Goal: Use online tool/utility: Utilize a website feature to perform a specific function

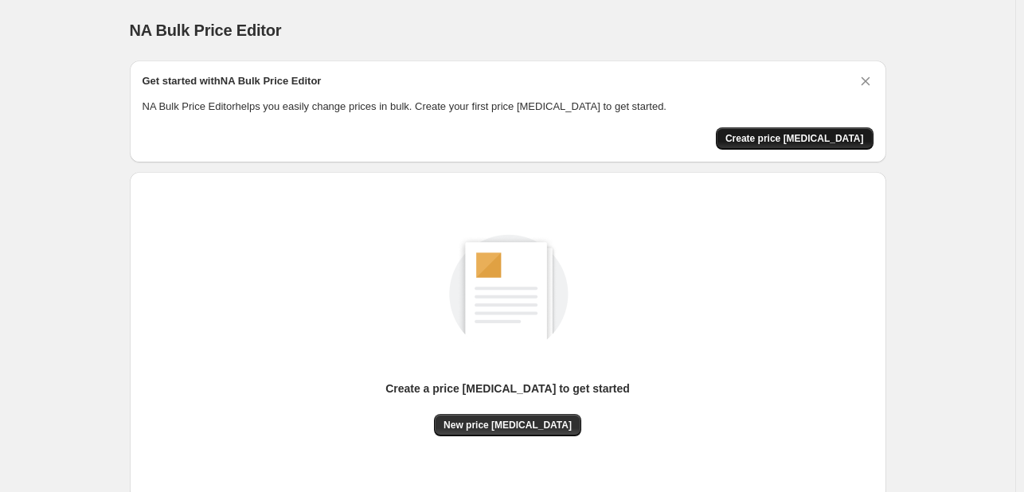
click at [836, 135] on span "Create price [MEDICAL_DATA]" at bounding box center [794, 138] width 139 height 13
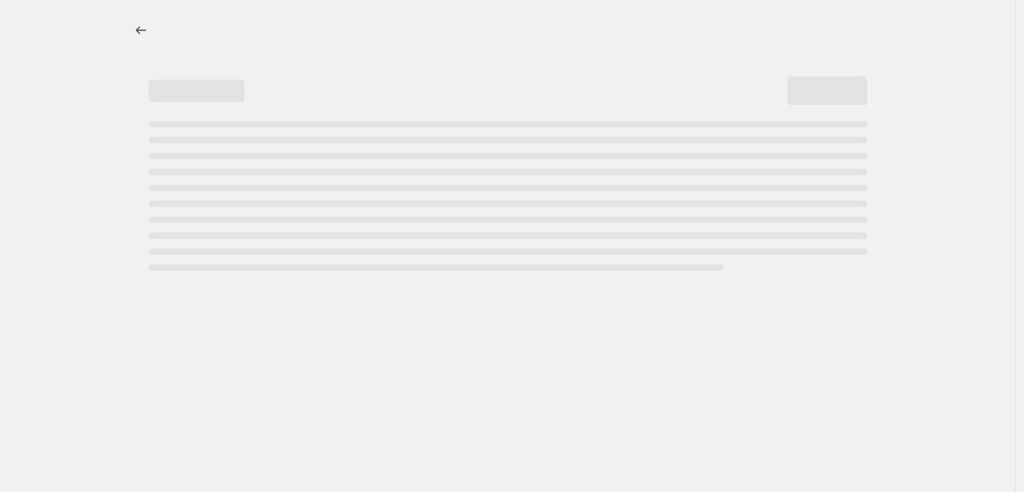
select select "percentage"
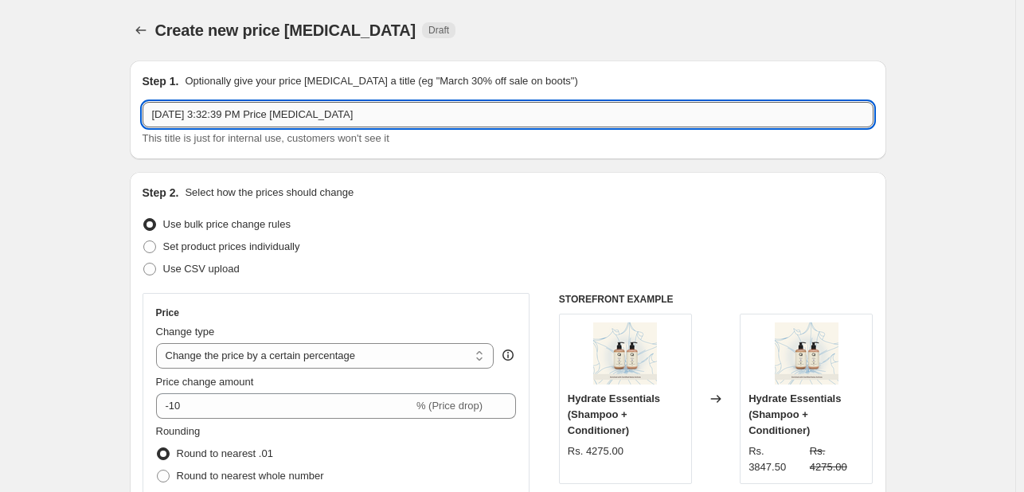
click at [233, 113] on input "[DATE] 3:32:39 PM Price [MEDICAL_DATA]" at bounding box center [508, 114] width 731 height 25
type input "Off15"
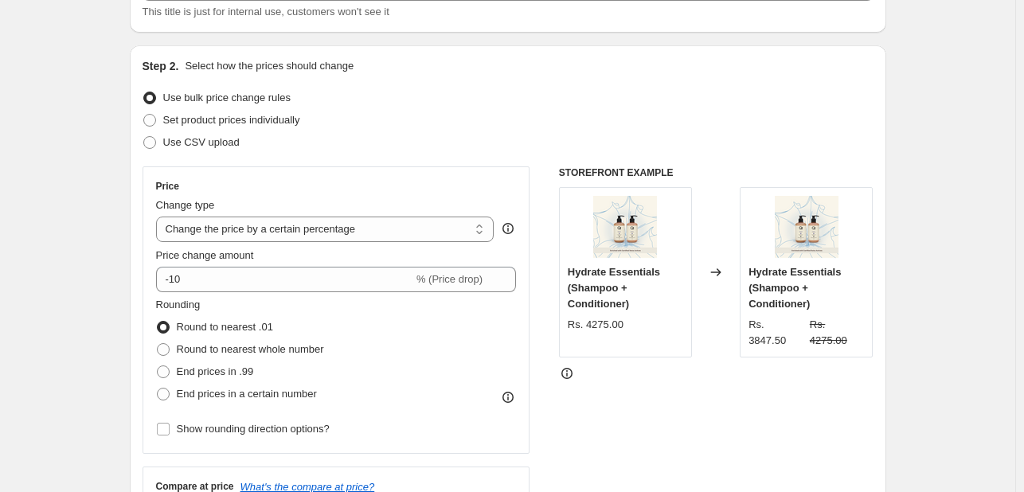
scroll to position [153, 0]
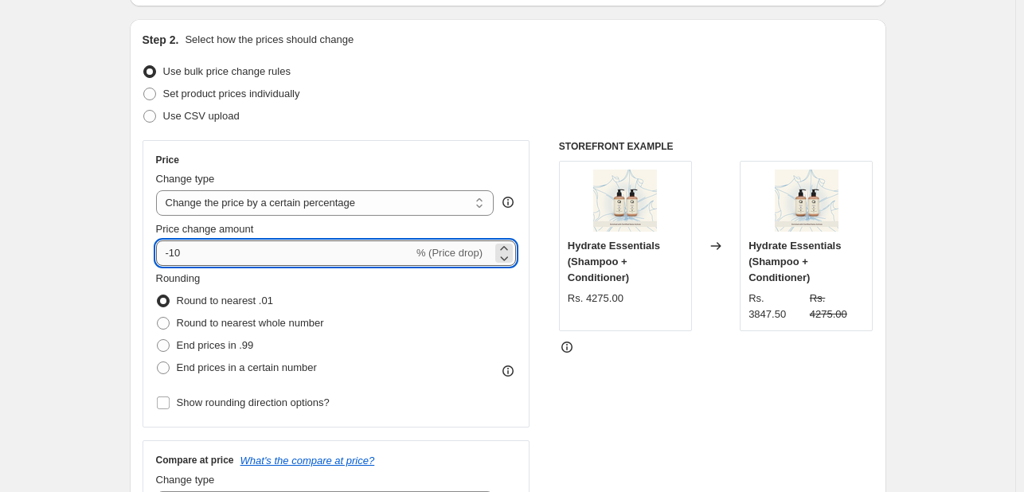
click at [177, 251] on input "-10" at bounding box center [284, 252] width 257 height 25
type input "-15"
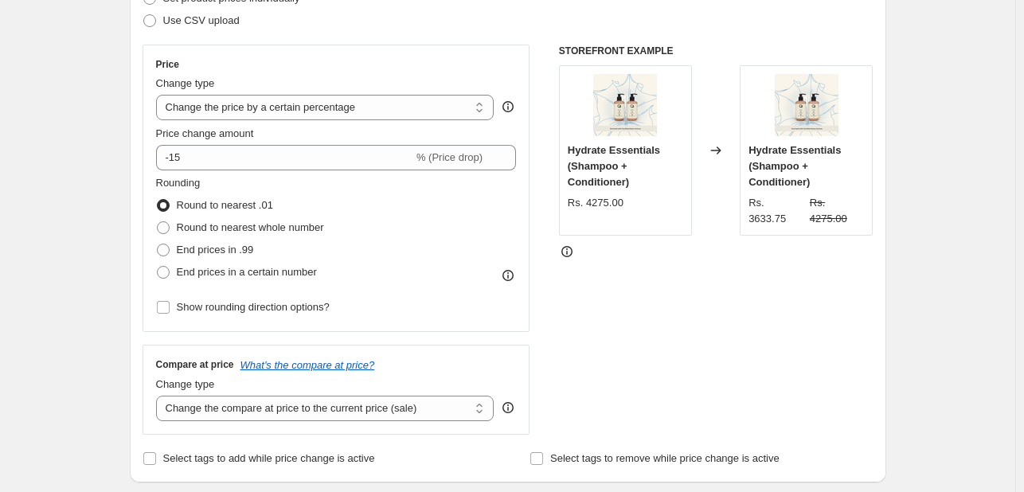
scroll to position [250, 0]
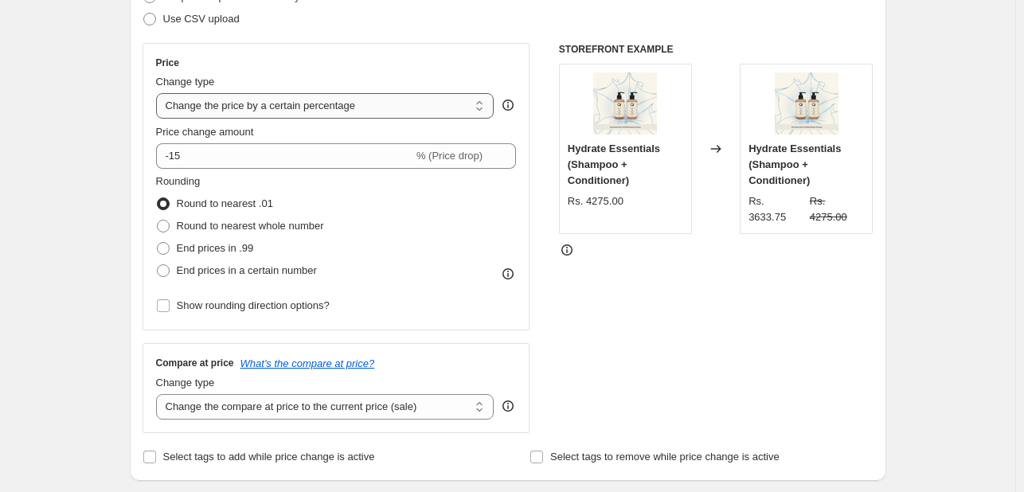
click at [357, 103] on select "Change the price to a certain amount Change the price by a certain amount Chang…" at bounding box center [325, 105] width 338 height 25
click at [159, 93] on select "Change the price to a certain amount Change the price by a certain amount Chang…" at bounding box center [325, 105] width 338 height 25
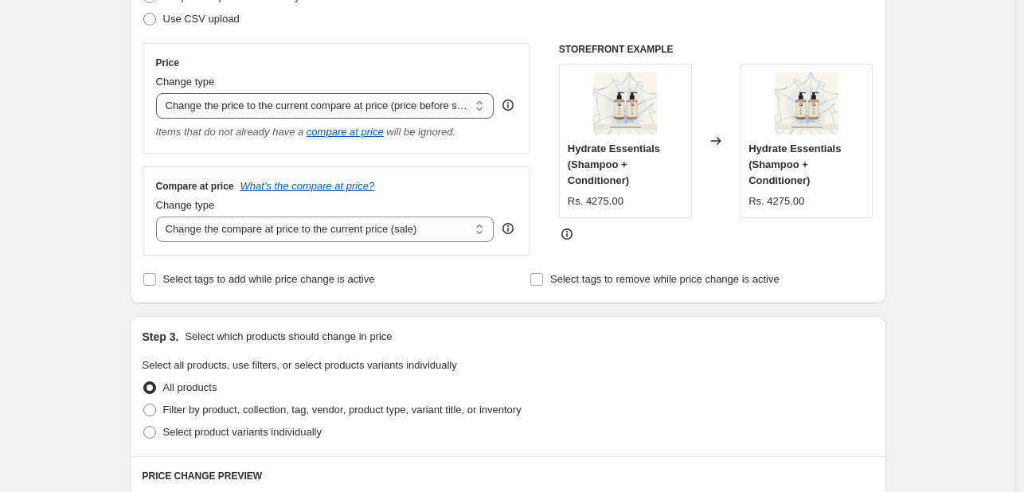
click at [394, 104] on select "Change the price to a certain amount Change the price by a certain amount Chang…" at bounding box center [325, 105] width 338 height 25
select select "percentage"
click at [159, 93] on select "Change the price to a certain amount Change the price by a certain amount Chang…" at bounding box center [325, 105] width 338 height 25
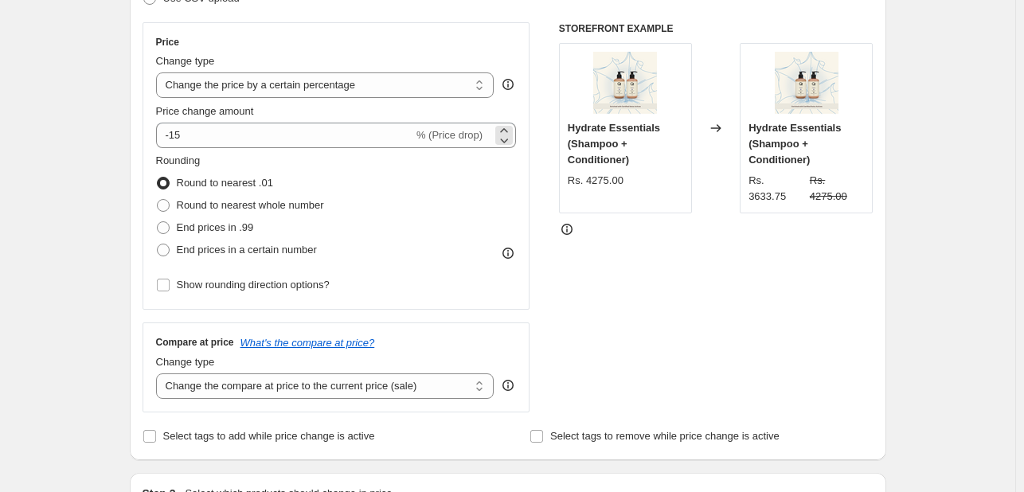
scroll to position [276, 0]
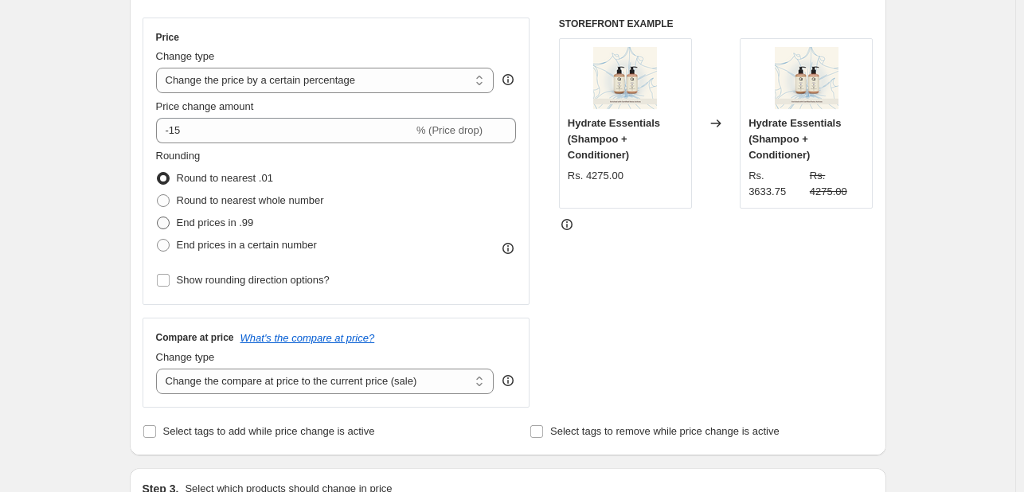
click at [197, 224] on span "End prices in .99" at bounding box center [215, 223] width 77 height 12
click at [158, 217] on input "End prices in .99" at bounding box center [157, 217] width 1 height 1
radio input "true"
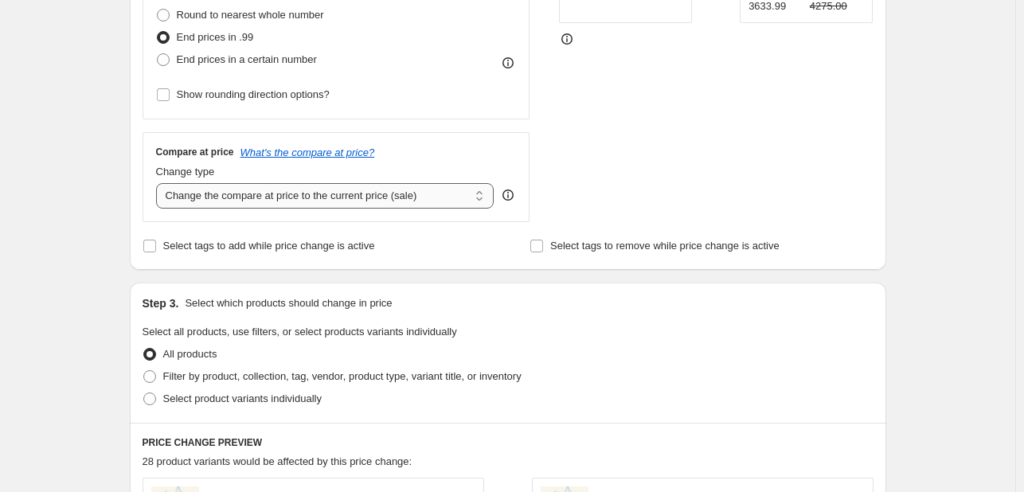
scroll to position [462, 0]
click at [424, 200] on select "Change the compare at price to the current price (sale) Change the compare at p…" at bounding box center [325, 194] width 338 height 25
click at [131, 146] on div "Step 1. Optionally give your price [MEDICAL_DATA] a title (eg "March 30% off sa…" at bounding box center [501, 312] width 769 height 1452
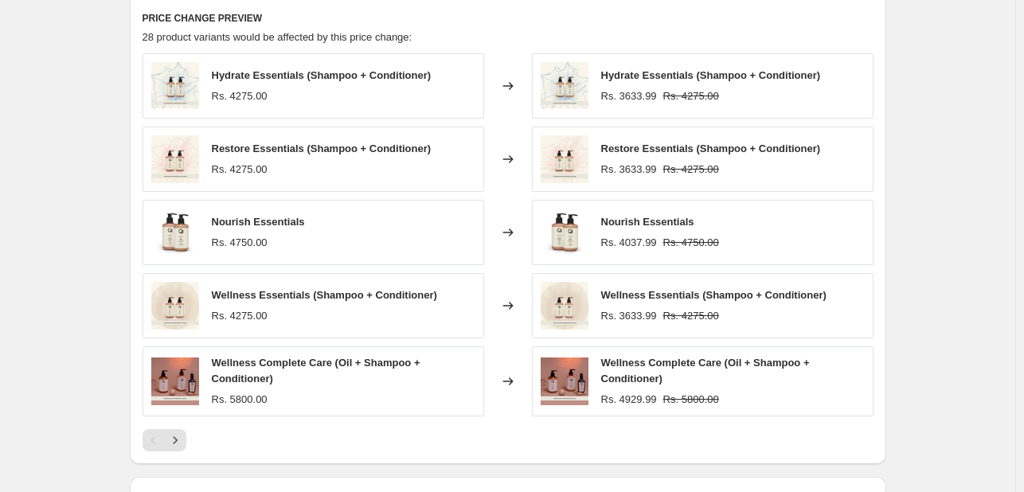
scroll to position [1102, 0]
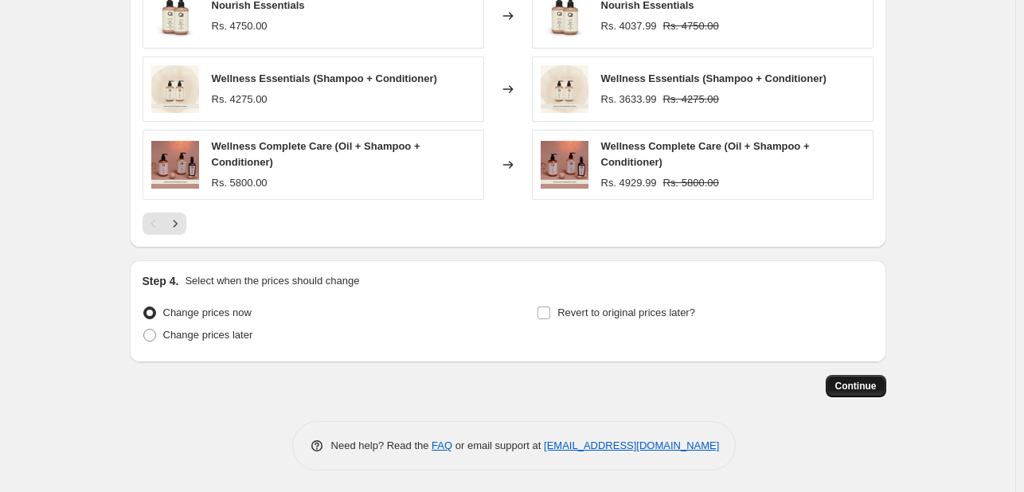
click at [857, 387] on span "Continue" at bounding box center [855, 386] width 41 height 13
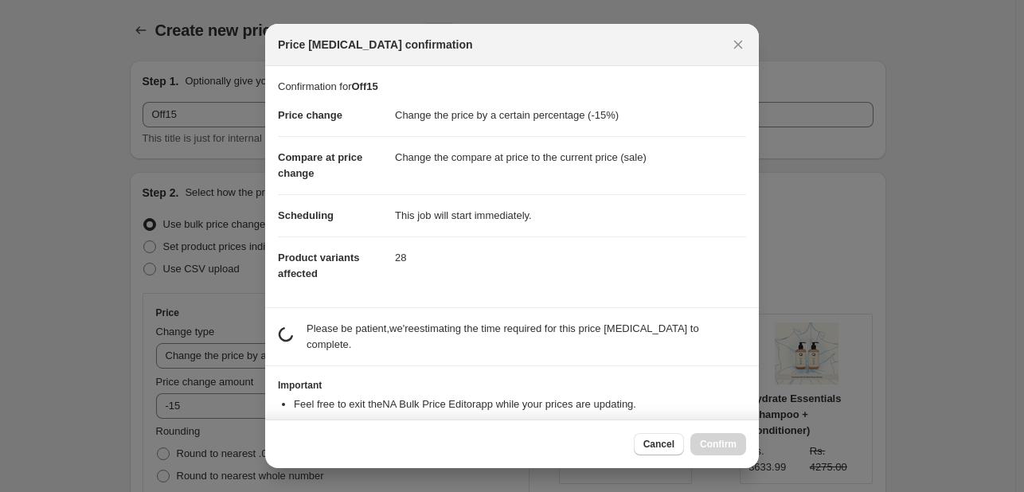
scroll to position [0, 0]
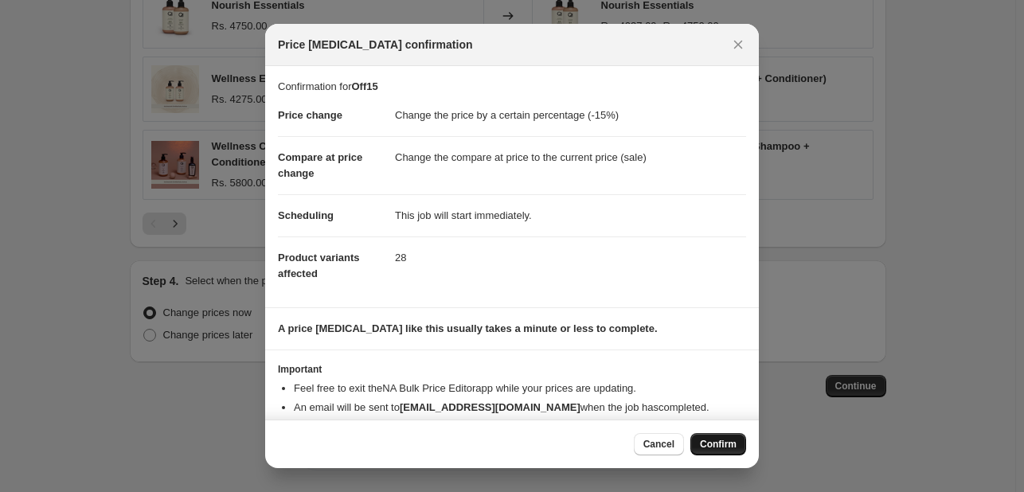
click at [726, 448] on span "Confirm" at bounding box center [718, 444] width 37 height 13
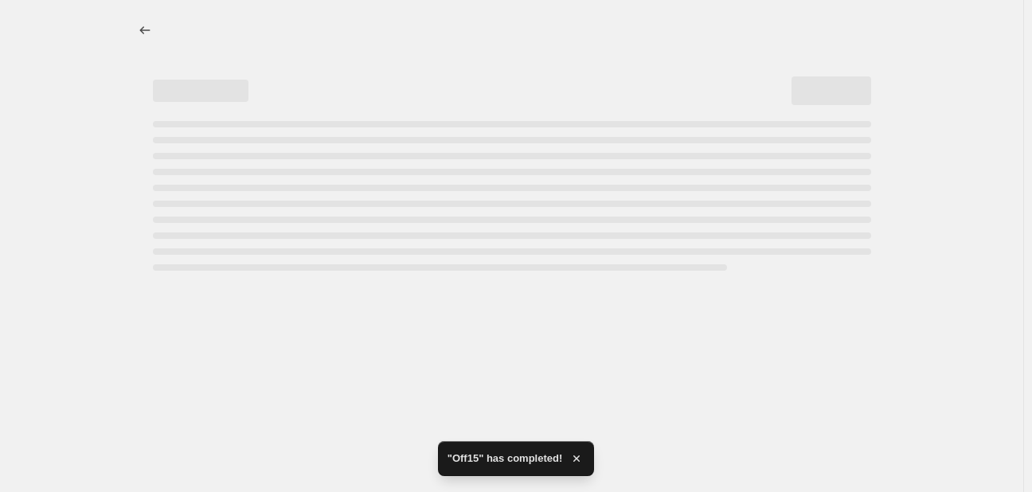
select select "percentage"
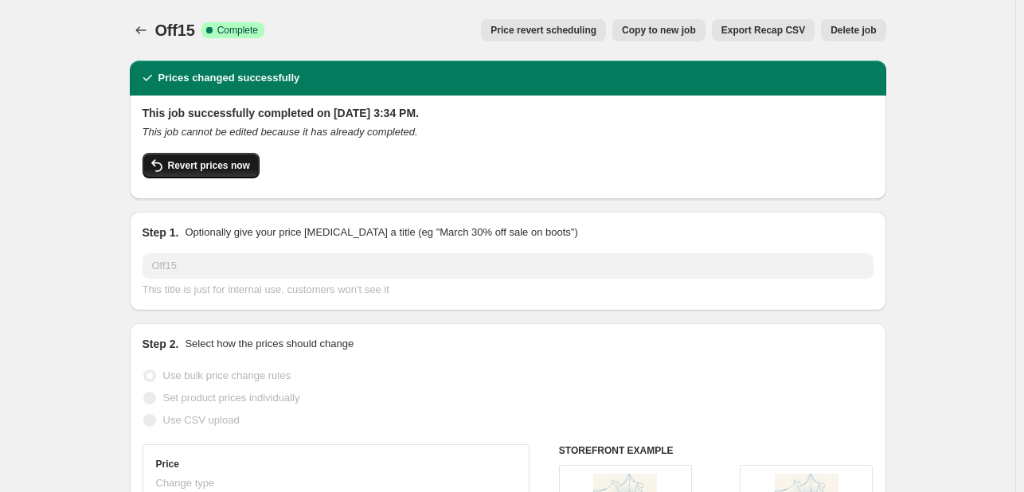
click at [194, 167] on span "Revert prices now" at bounding box center [209, 165] width 82 height 13
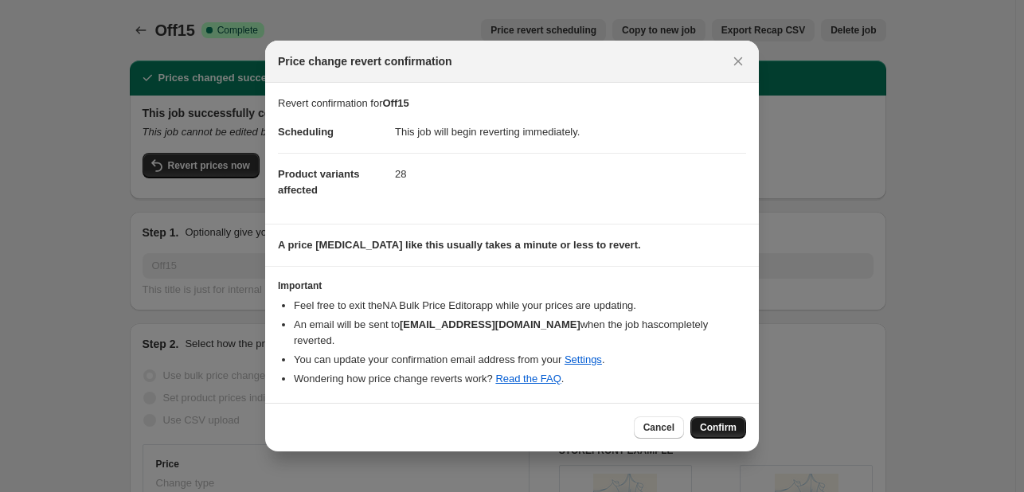
click at [706, 431] on span "Confirm" at bounding box center [718, 427] width 37 height 13
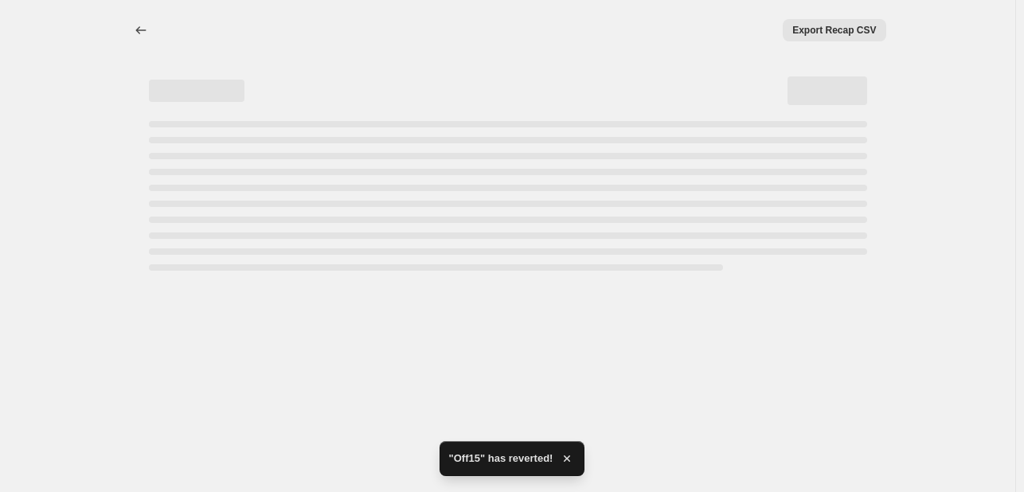
select select "percentage"
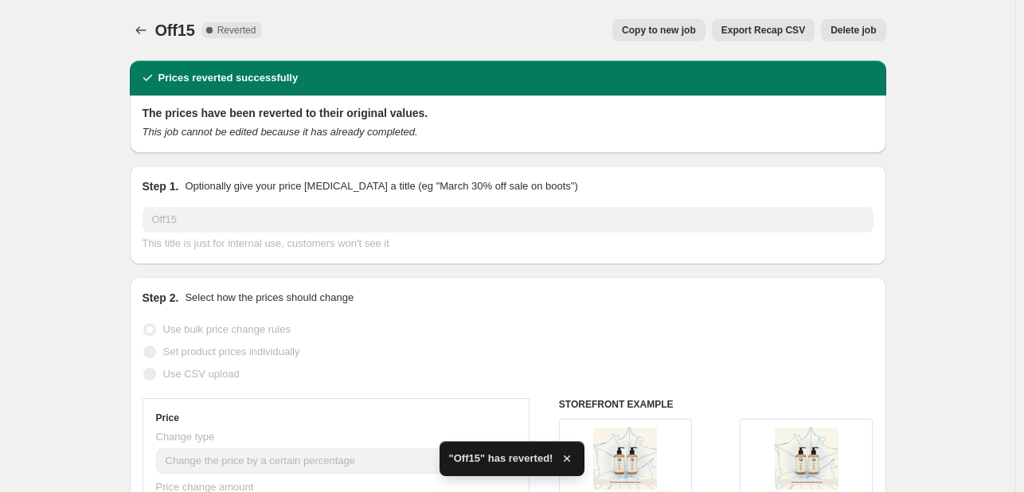
click at [701, 31] on button "Copy to new job" at bounding box center [658, 30] width 93 height 22
select select "percentage"
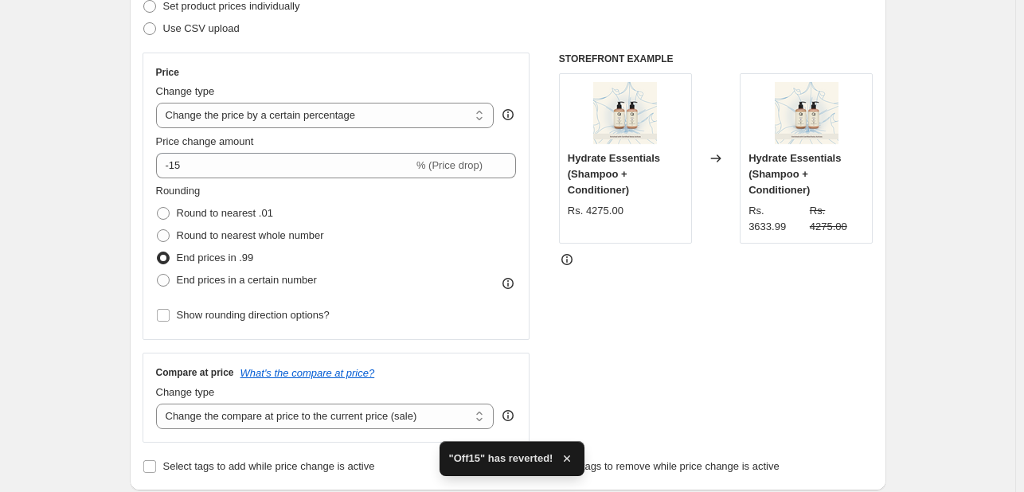
scroll to position [241, 0]
click at [265, 234] on span "Round to nearest whole number" at bounding box center [250, 235] width 147 height 12
click at [158, 229] on input "Round to nearest whole number" at bounding box center [157, 229] width 1 height 1
radio input "true"
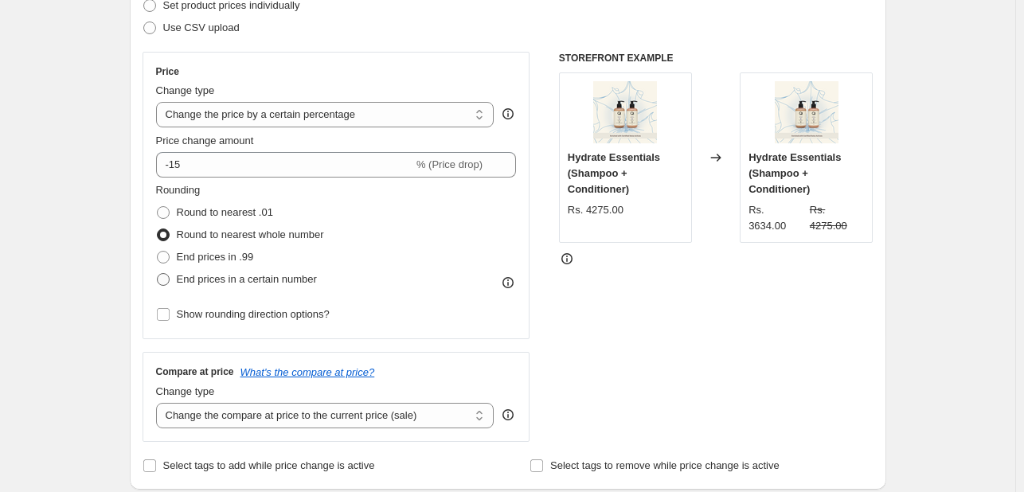
click at [263, 281] on span "End prices in a certain number" at bounding box center [247, 279] width 140 height 12
click at [158, 274] on input "End prices in a certain number" at bounding box center [157, 273] width 1 height 1
radio input "true"
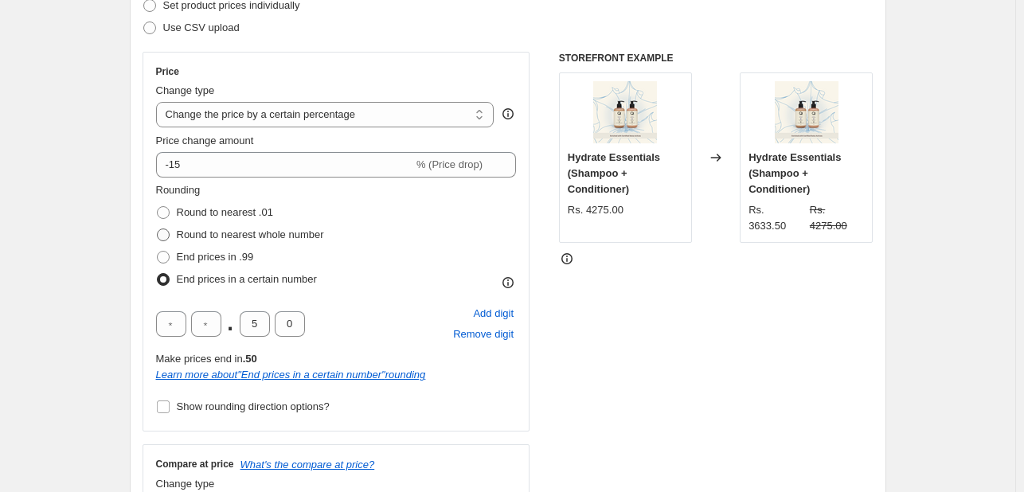
click at [258, 237] on span "Round to nearest whole number" at bounding box center [250, 235] width 147 height 12
click at [158, 229] on input "Round to nearest whole number" at bounding box center [157, 229] width 1 height 1
radio input "true"
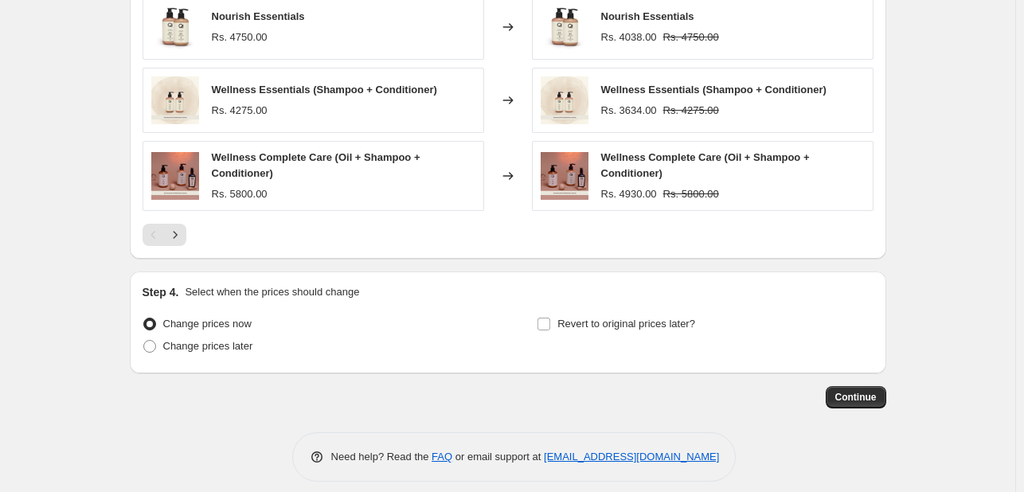
scroll to position [1102, 0]
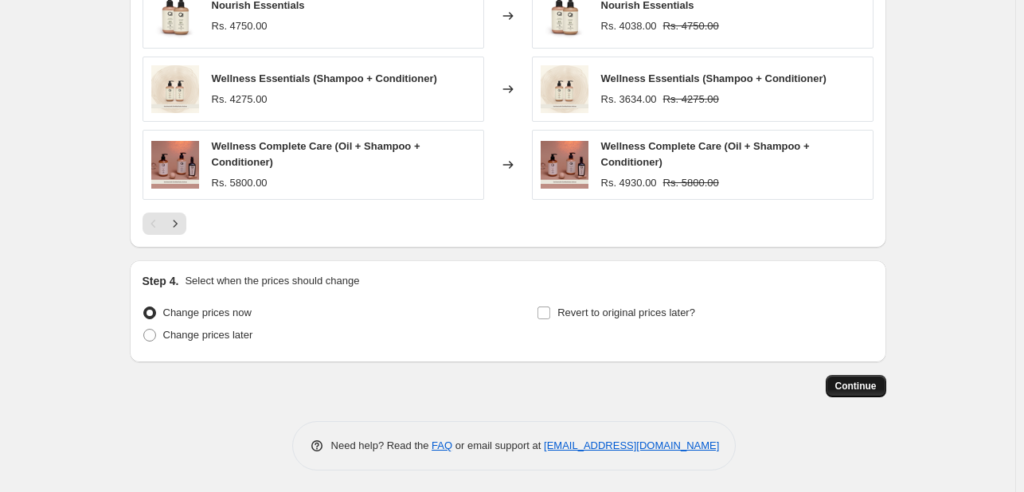
click at [870, 393] on button "Continue" at bounding box center [856, 386] width 61 height 22
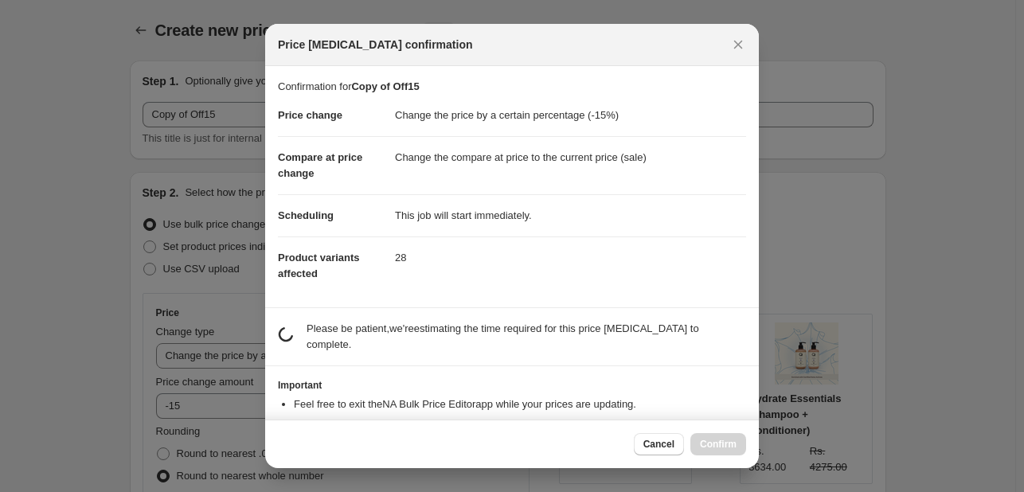
scroll to position [0, 0]
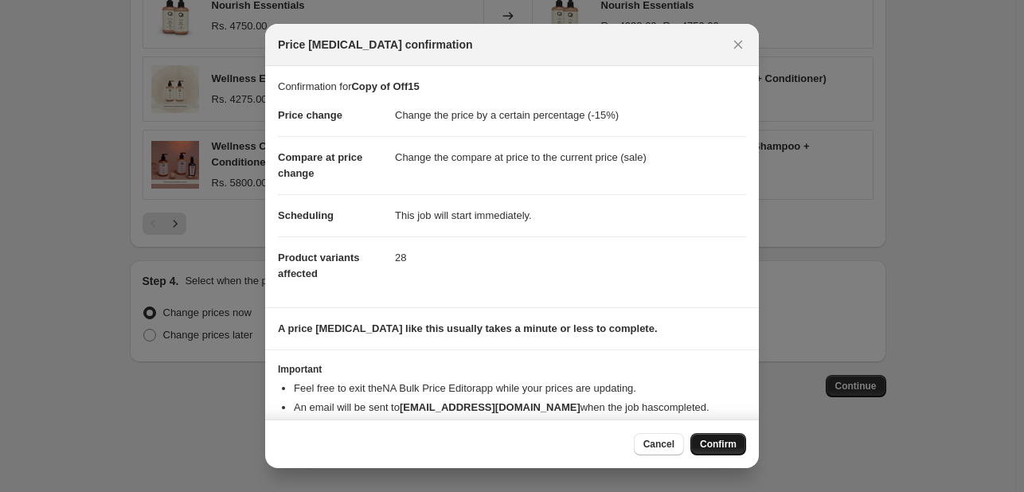
click at [715, 449] on span "Confirm" at bounding box center [718, 444] width 37 height 13
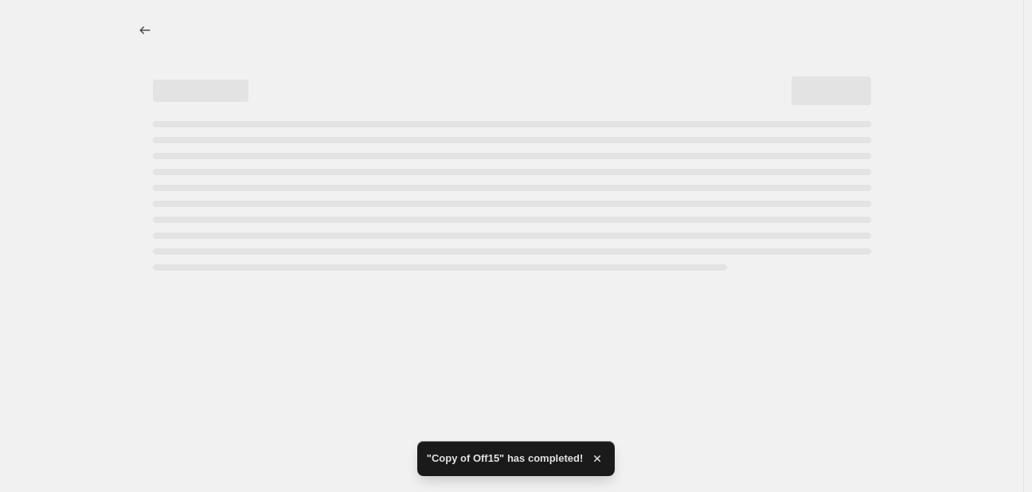
select select "percentage"
